Goal: Task Accomplishment & Management: Use online tool/utility

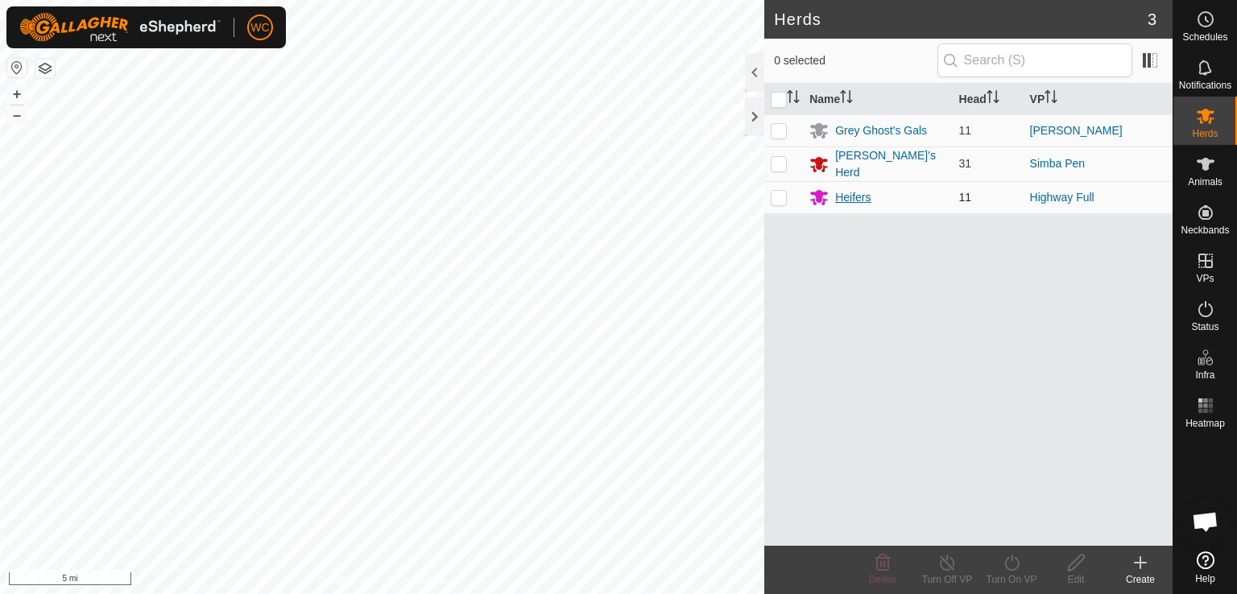
click at [837, 190] on div "Heifers" at bounding box center [852, 197] width 35 height 17
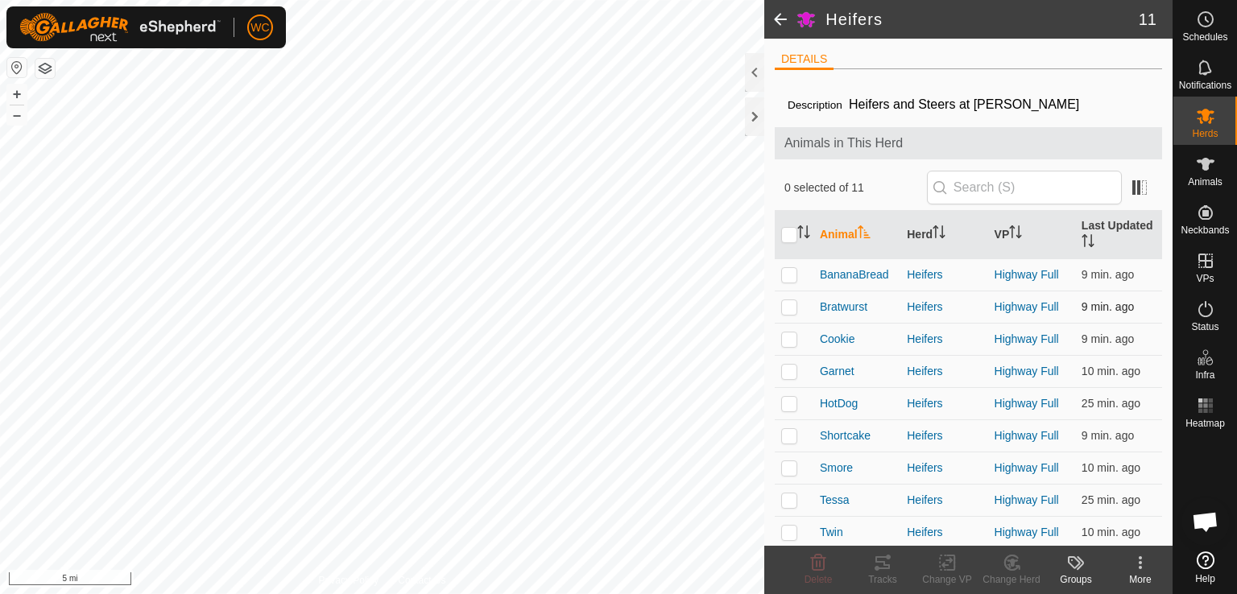
click at [788, 309] on p-checkbox at bounding box center [789, 306] width 16 height 13
checkbox input "true"
click at [787, 370] on p-checkbox at bounding box center [789, 371] width 16 height 13
checkbox input "true"
click at [881, 565] on icon at bounding box center [882, 562] width 19 height 19
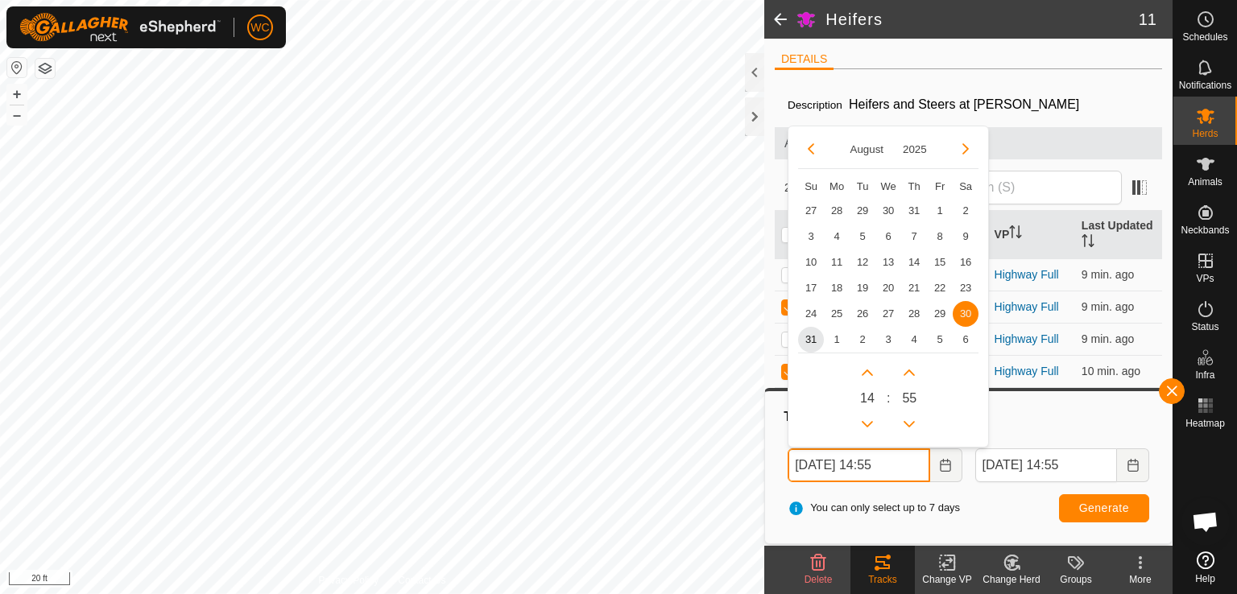
click at [882, 463] on input "[DATE] 14:55" at bounding box center [858, 465] width 142 height 34
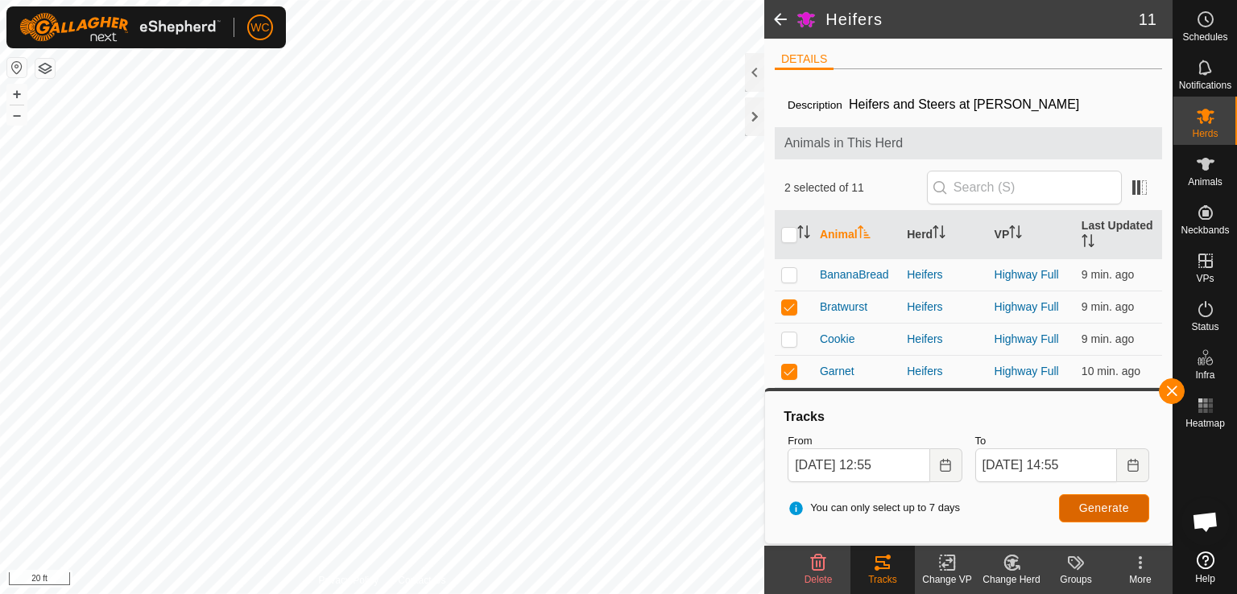
click at [1072, 507] on button "Generate" at bounding box center [1104, 508] width 90 height 28
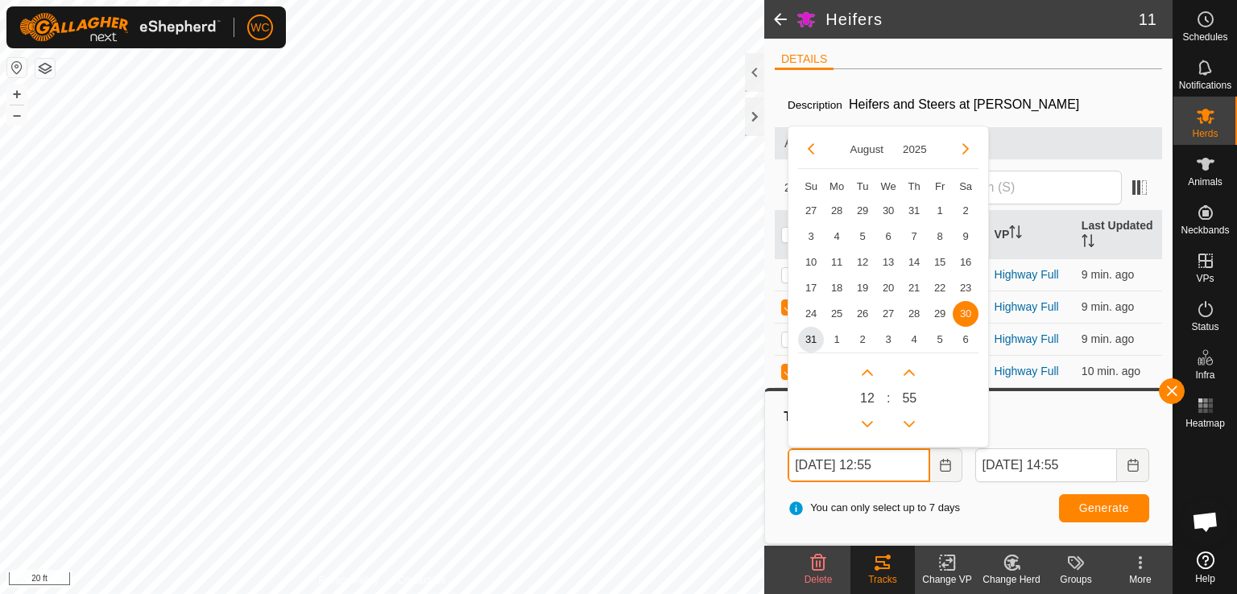
click at [882, 461] on input "[DATE] 12:55" at bounding box center [858, 465] width 142 height 34
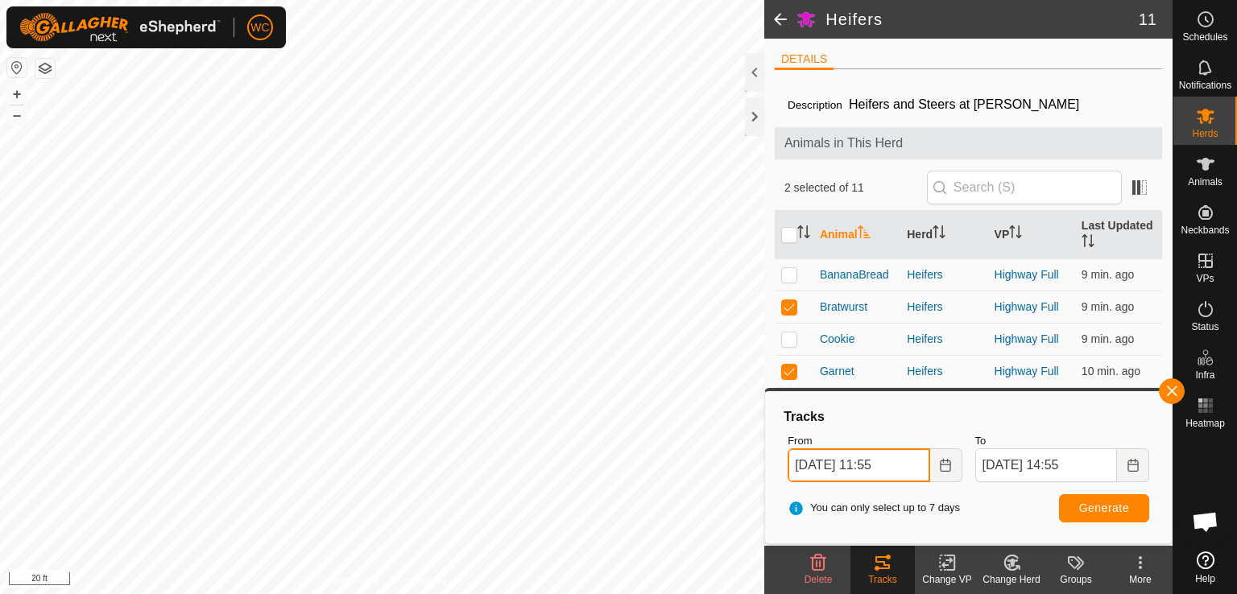
type input "[DATE] 11:55"
click at [1088, 512] on span "Generate" at bounding box center [1104, 508] width 50 height 13
click at [788, 338] on p-checkbox at bounding box center [789, 338] width 16 height 13
checkbox input "true"
click at [784, 268] on p-checkbox at bounding box center [789, 274] width 16 height 13
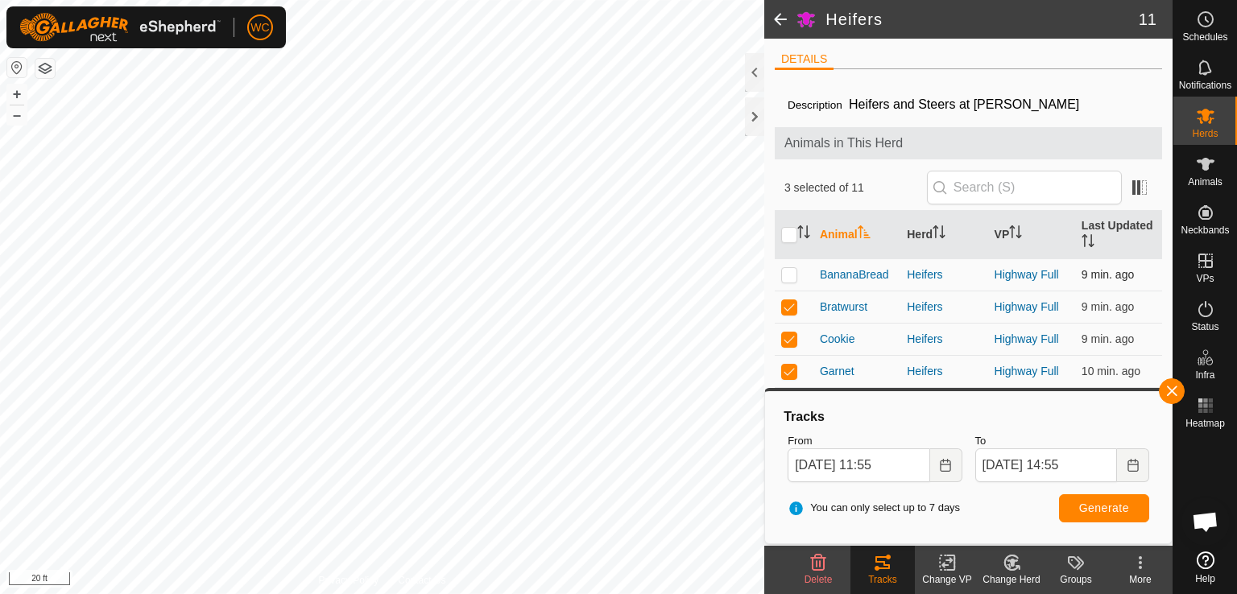
checkbox input "true"
click at [1168, 391] on button "button" at bounding box center [1171, 391] width 26 height 26
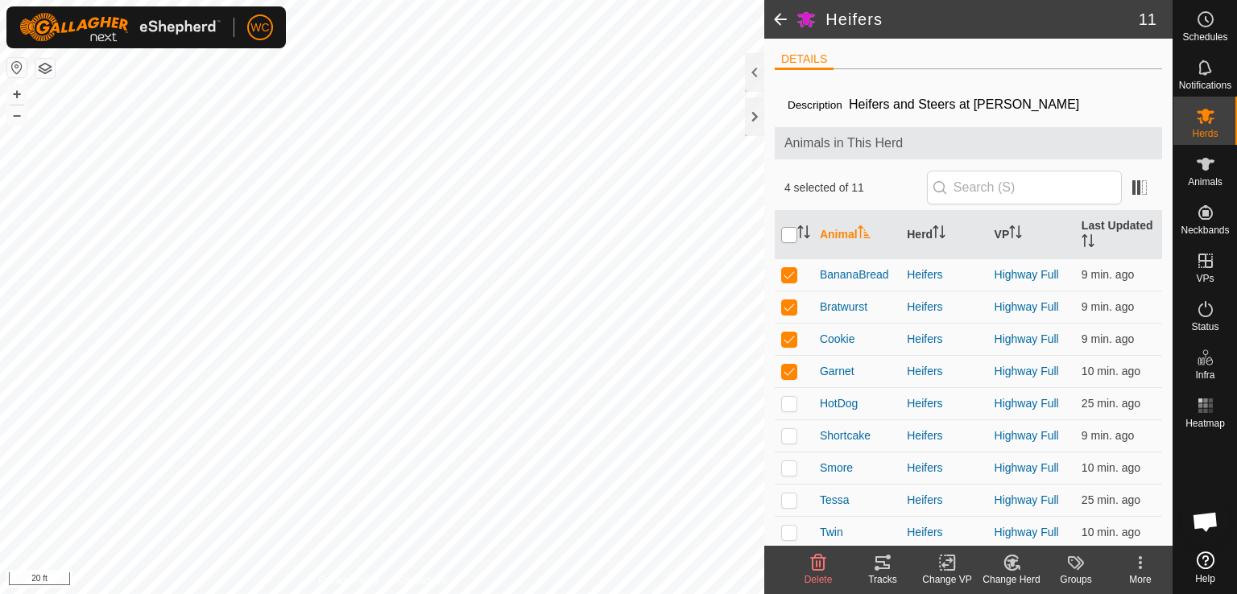
click at [789, 230] on input "checkbox" at bounding box center [789, 235] width 16 height 16
checkbox input "true"
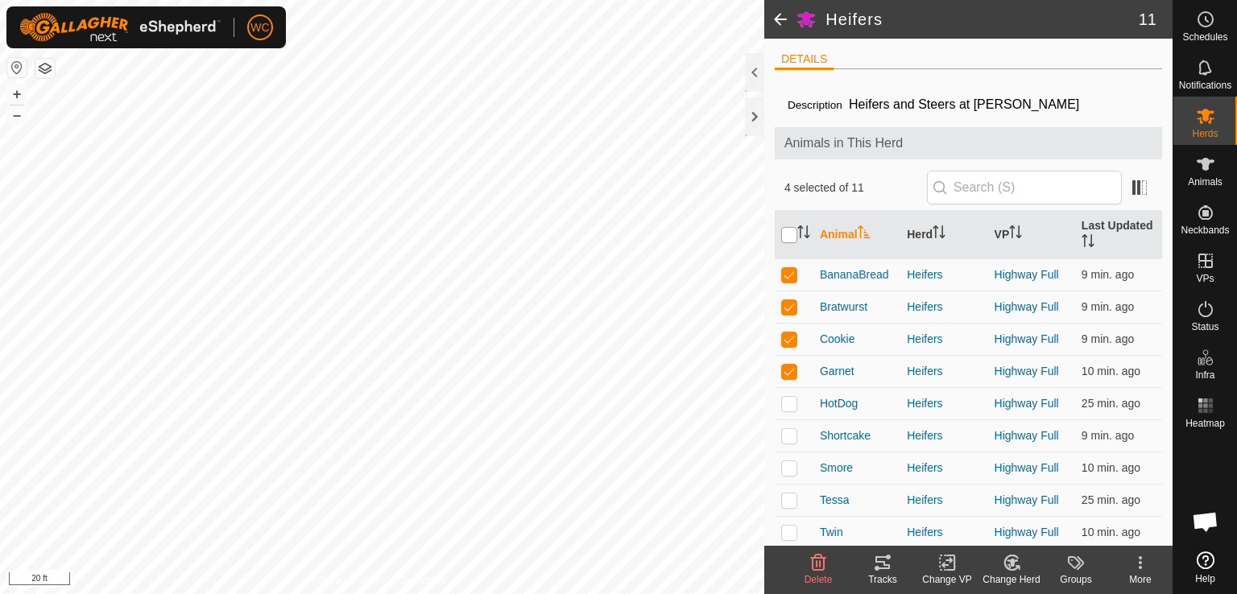
checkbox input "true"
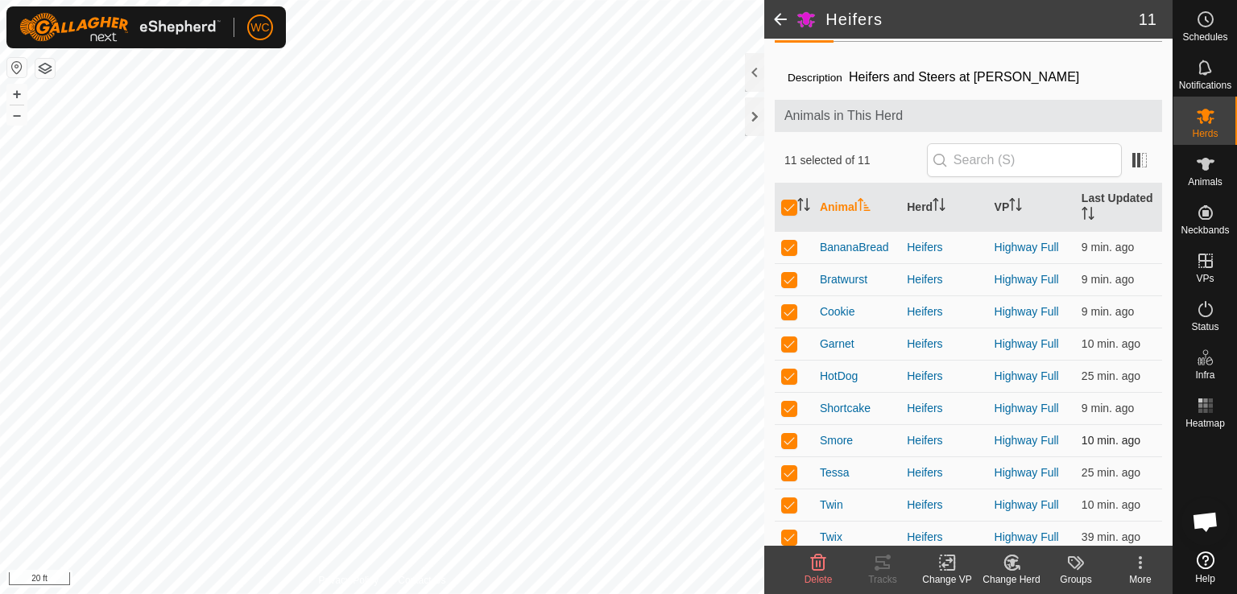
scroll to position [69, 0]
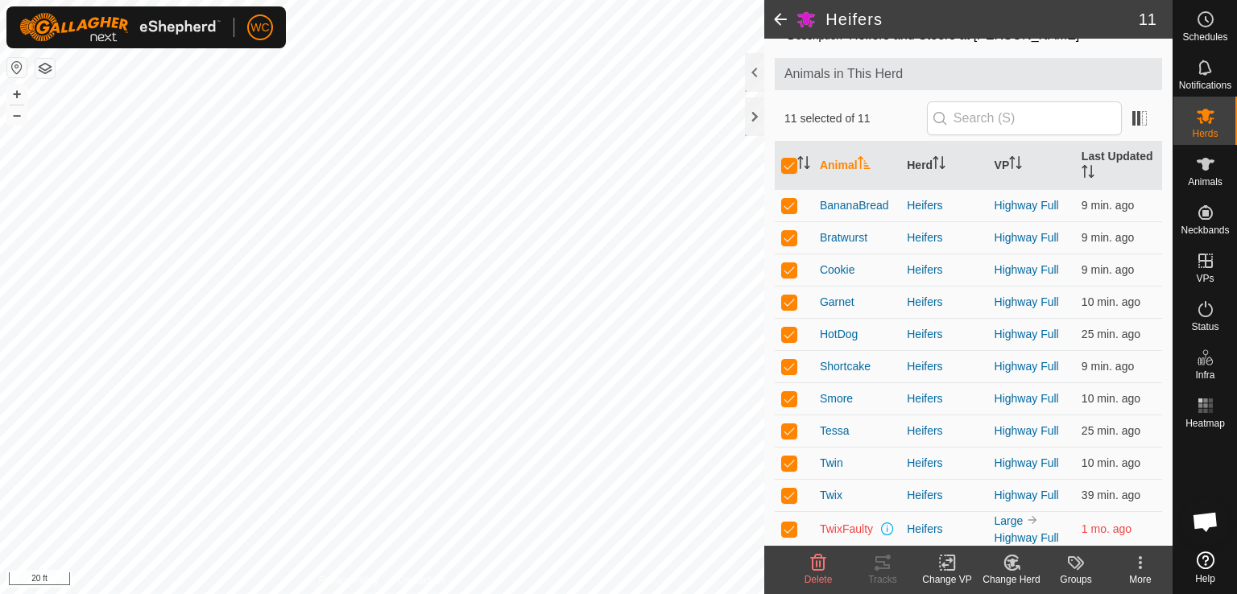
click at [779, 532] on td at bounding box center [793, 528] width 39 height 35
checkbox input "false"
click at [889, 564] on icon at bounding box center [882, 562] width 19 height 19
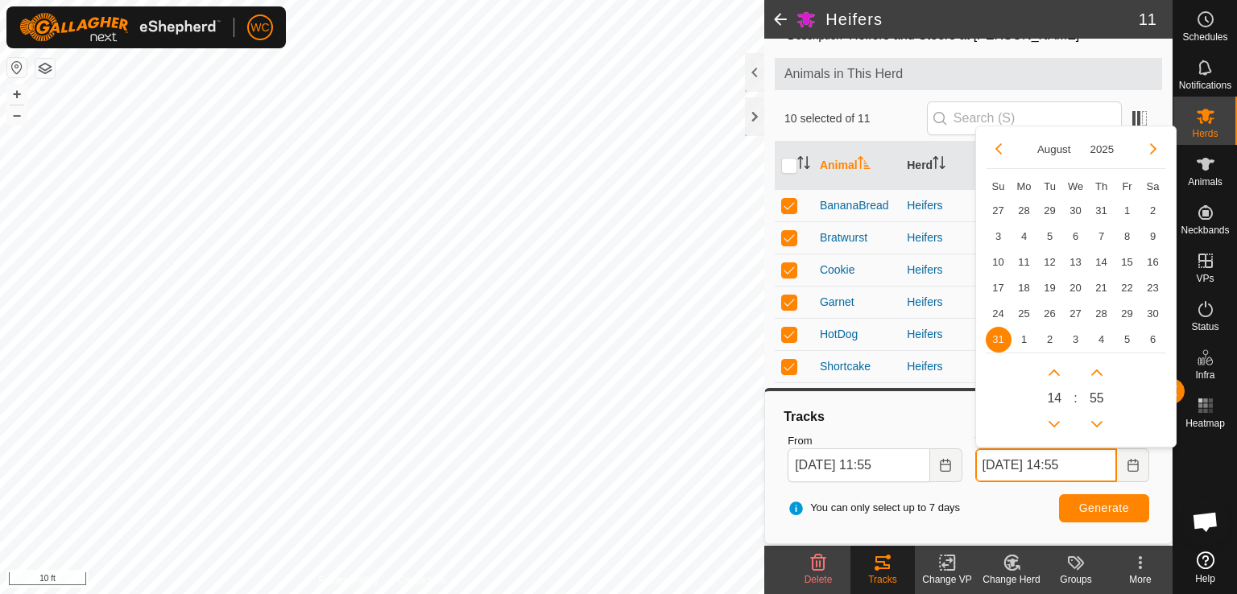
drag, startPoint x: 1021, startPoint y: 464, endPoint x: 1012, endPoint y: 464, distance: 8.9
click at [1012, 464] on input "[DATE] 14:55" at bounding box center [1046, 465] width 142 height 34
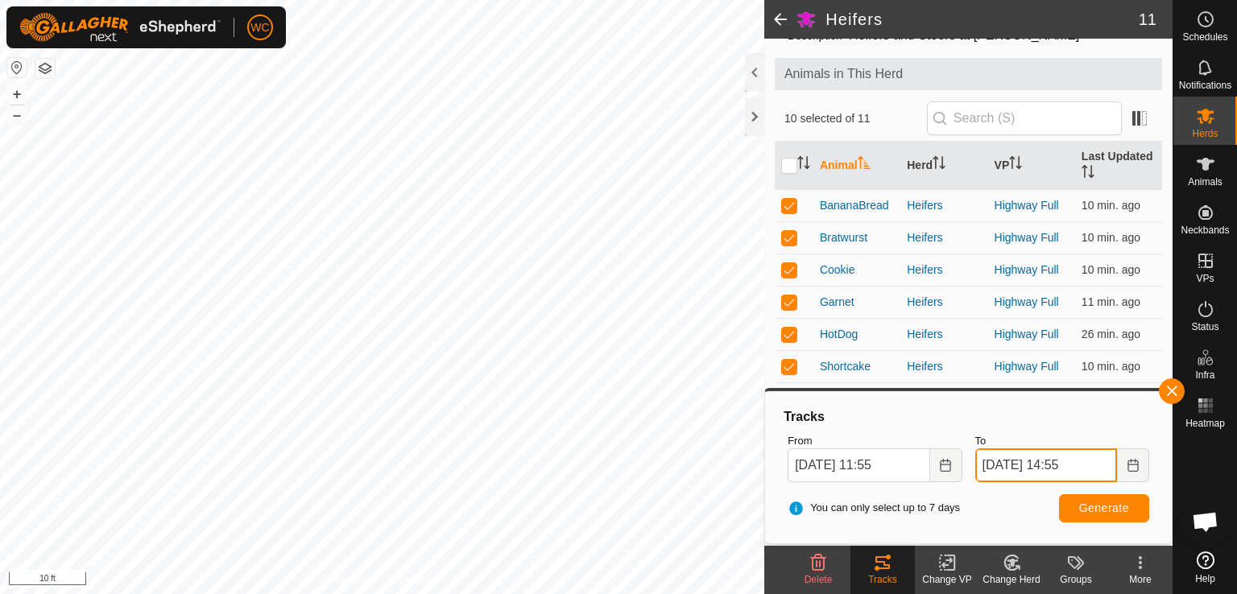
type input "[DATE] 14:55"
click at [1100, 502] on span "Generate" at bounding box center [1104, 508] width 50 height 13
